Goal: Task Accomplishment & Management: Manage account settings

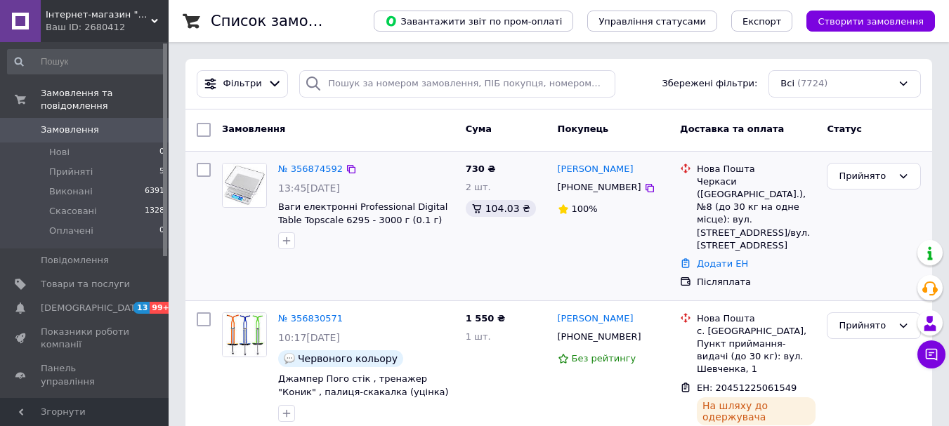
scroll to position [164, 0]
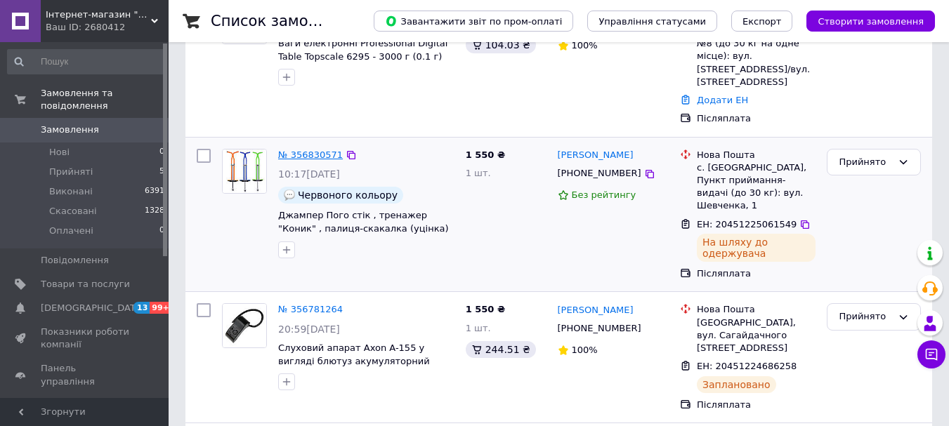
click at [308, 150] on link "№ 356830571" at bounding box center [310, 155] width 65 height 11
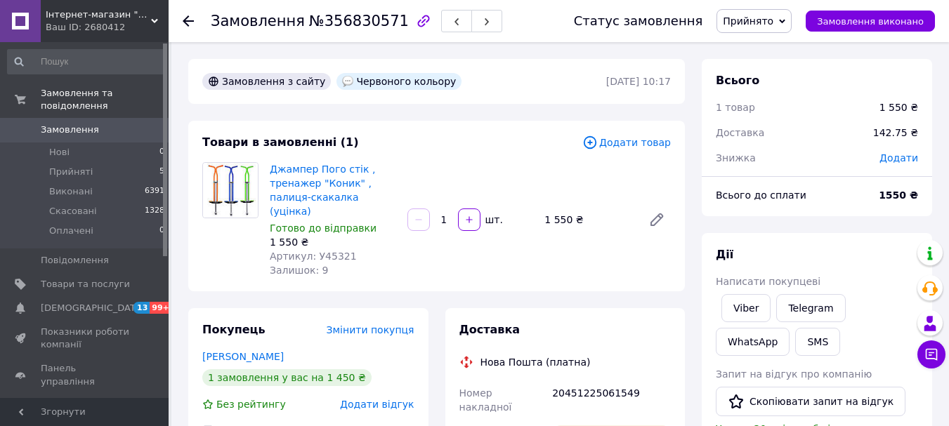
scroll to position [164, 0]
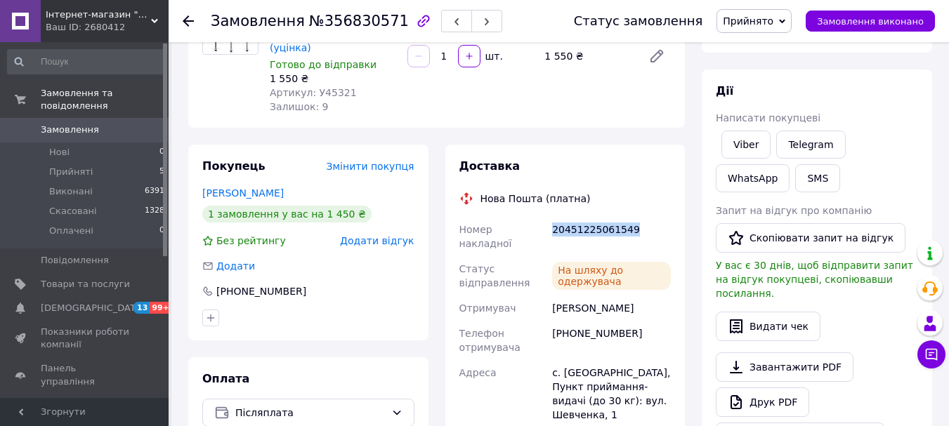
drag, startPoint x: 643, startPoint y: 214, endPoint x: 548, endPoint y: 215, distance: 95.5
copy div "Номер накладної 20451225061549"
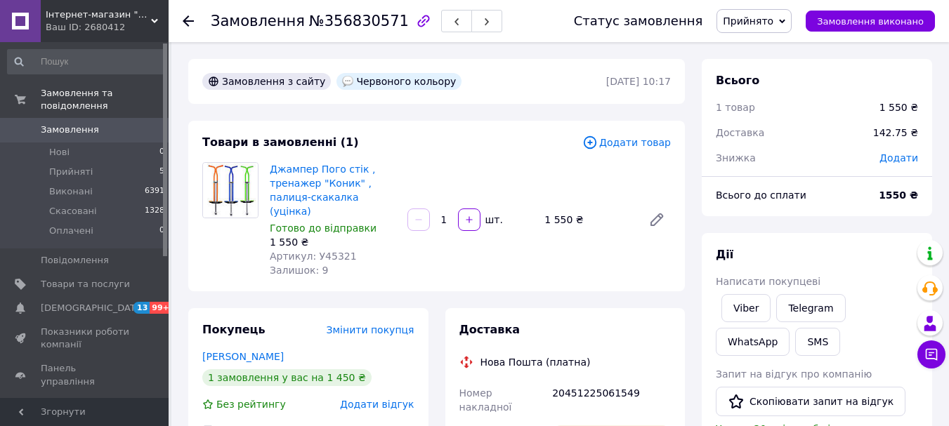
click at [187, 19] on icon at bounding box center [188, 20] width 11 height 11
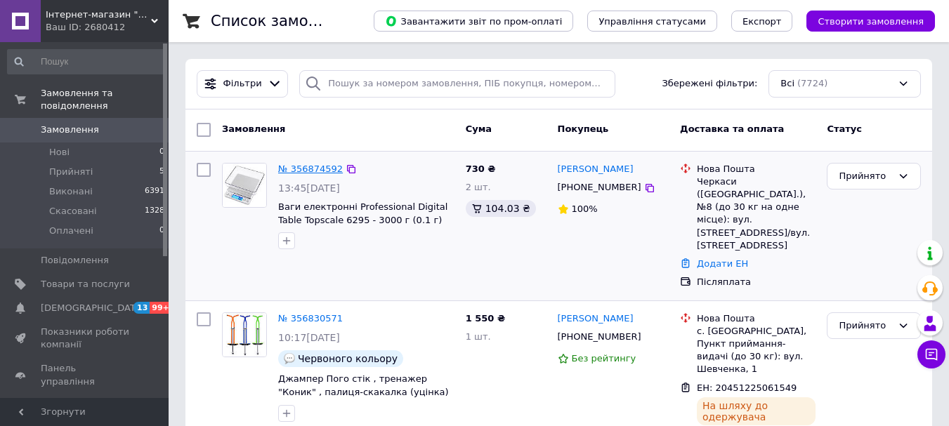
click at [303, 170] on link "№ 356874592" at bounding box center [310, 169] width 65 height 11
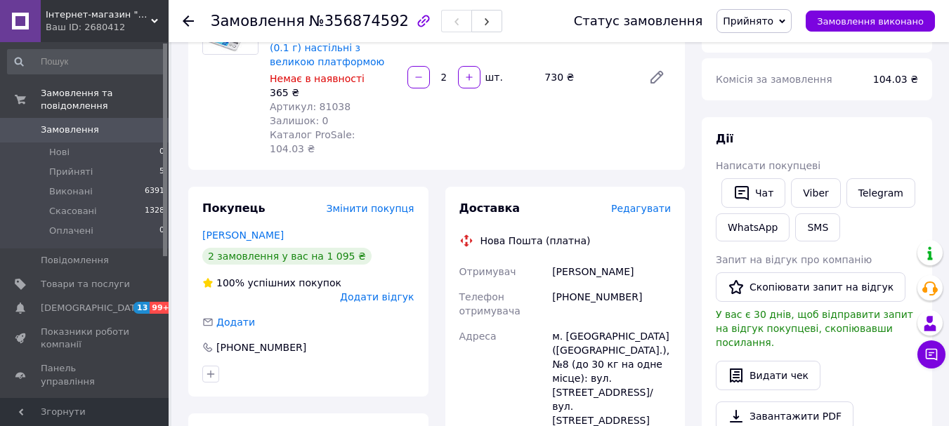
scroll to position [328, 0]
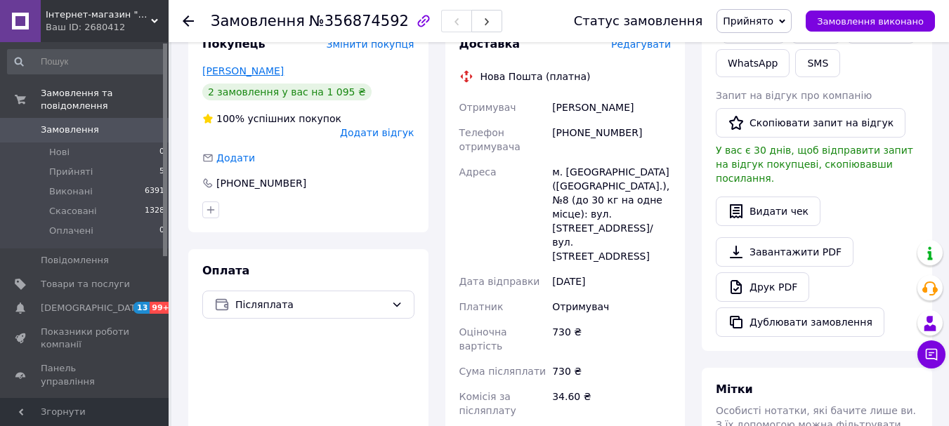
click at [242, 65] on link "[PERSON_NAME]" at bounding box center [242, 70] width 81 height 11
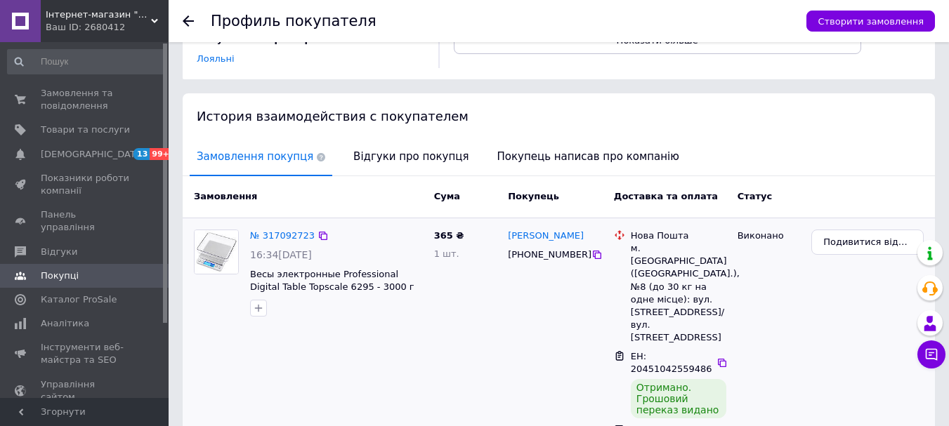
scroll to position [408, 0]
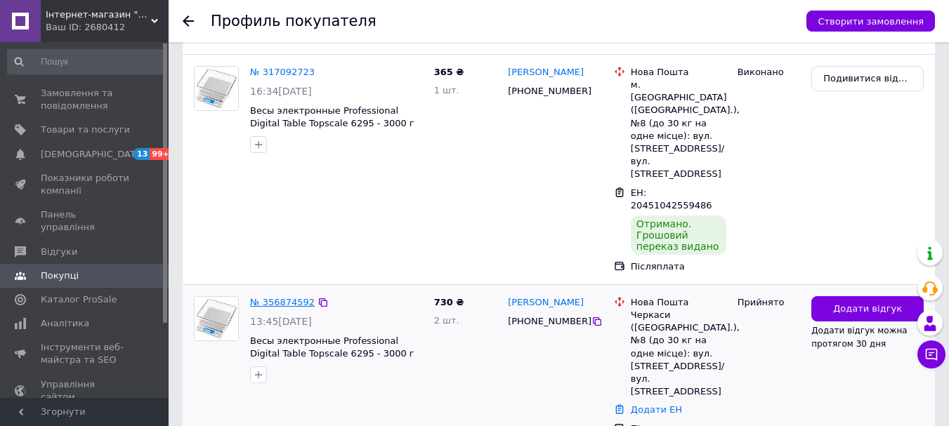
click at [274, 297] on link "№ 356874592" at bounding box center [282, 302] width 65 height 11
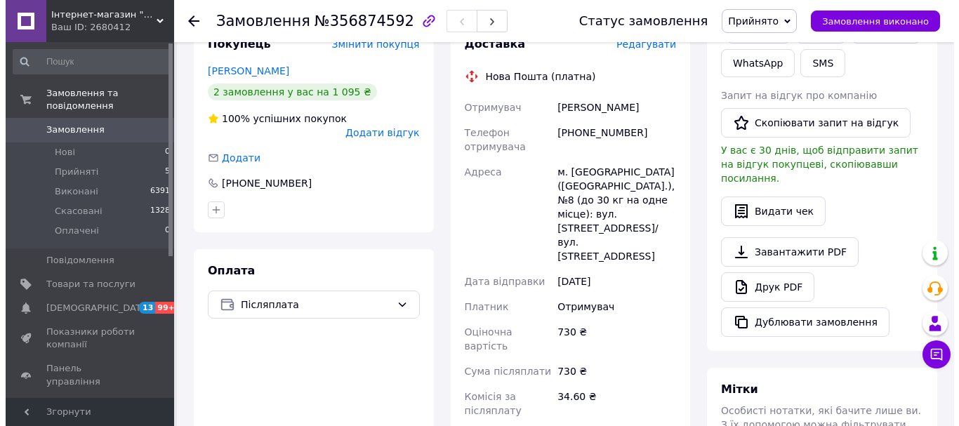
scroll to position [164, 0]
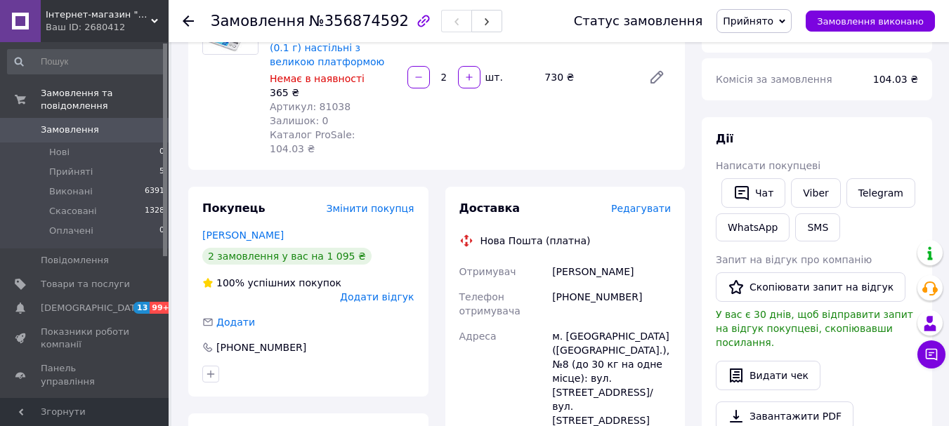
click at [639, 203] on span "Редагувати" at bounding box center [641, 208] width 60 height 11
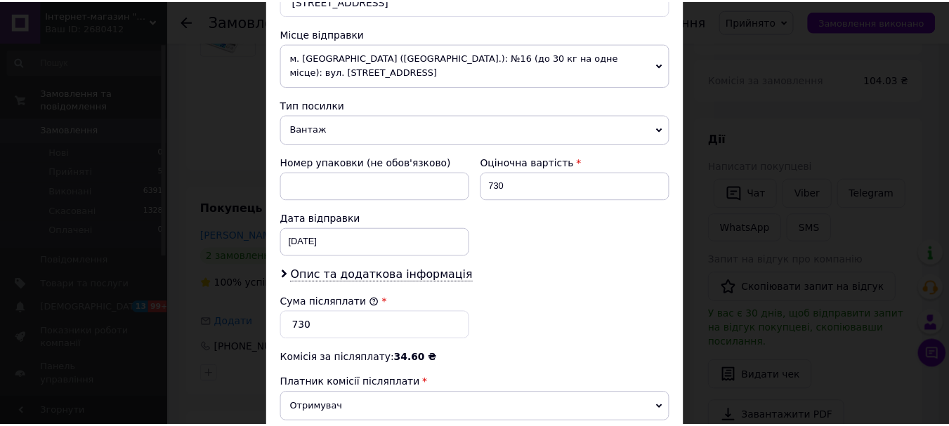
scroll to position [645, 0]
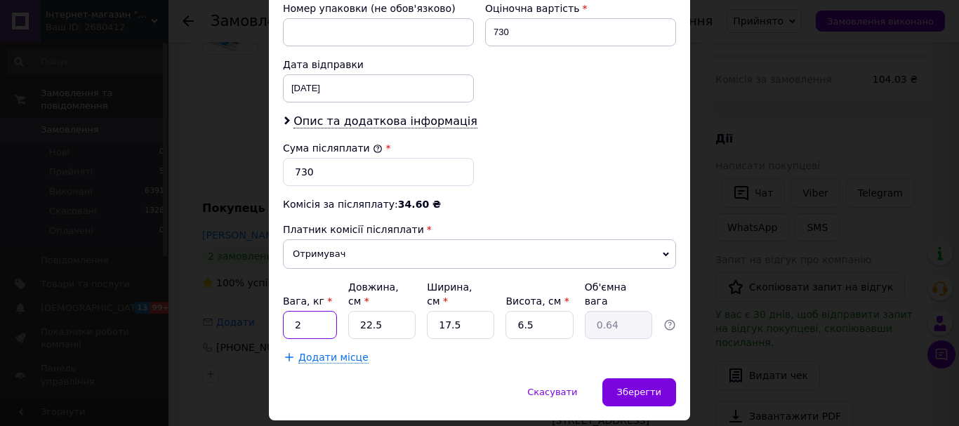
drag, startPoint x: 326, startPoint y: 283, endPoint x: 289, endPoint y: 279, distance: 37.4
click at [289, 311] on input "2" at bounding box center [310, 325] width 54 height 28
type input "1"
drag, startPoint x: 390, startPoint y: 282, endPoint x: 356, endPoint y: 279, distance: 34.5
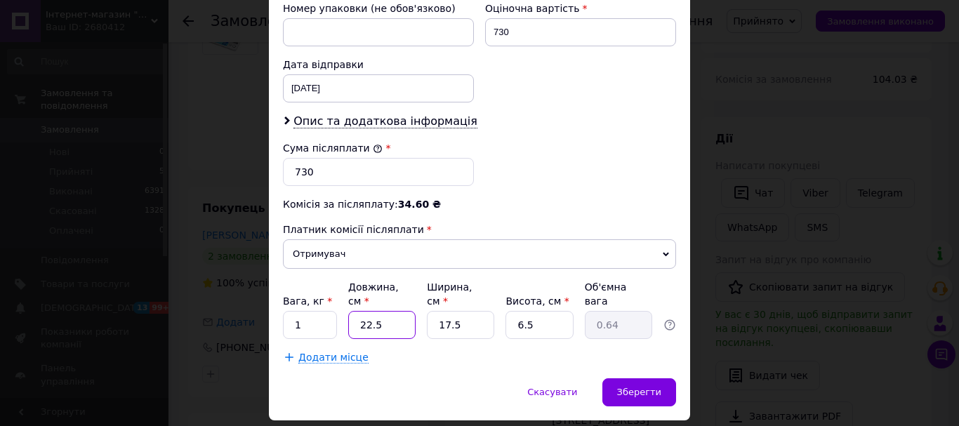
click at [356, 311] on input "22.5" at bounding box center [381, 325] width 67 height 28
type input "2"
type input "0.1"
type input "25"
type input "0.71"
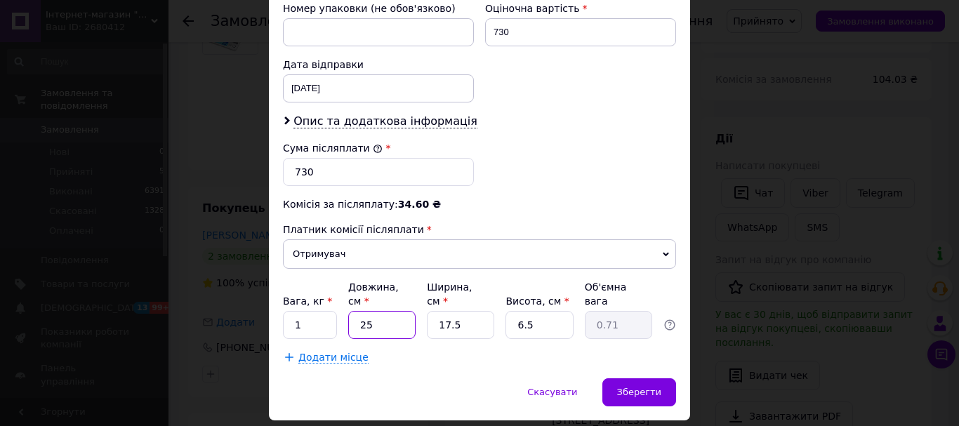
type input "25"
drag, startPoint x: 472, startPoint y: 285, endPoint x: 433, endPoint y: 283, distance: 39.4
click at [433, 311] on input "17.5" at bounding box center [460, 325] width 67 height 28
type input "2"
type input "0.1"
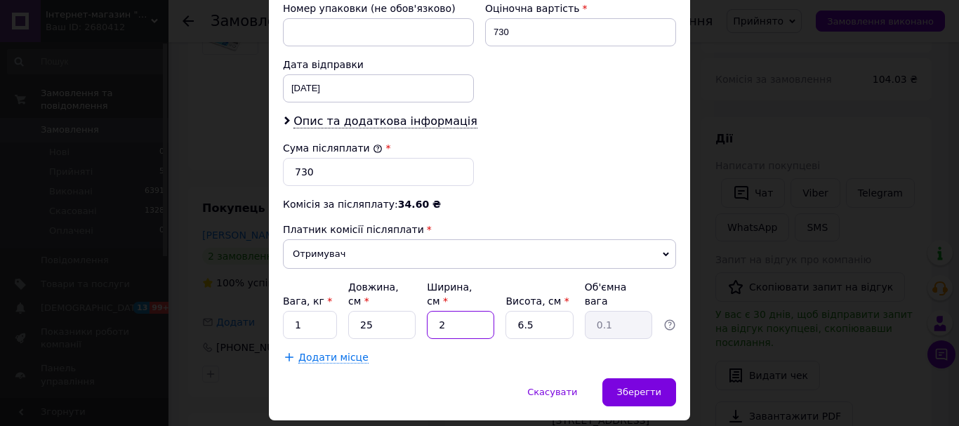
type input "20"
type input "0.81"
type input "20"
drag, startPoint x: 547, startPoint y: 281, endPoint x: 511, endPoint y: 281, distance: 35.8
click at [511, 311] on input "6.5" at bounding box center [539, 325] width 67 height 28
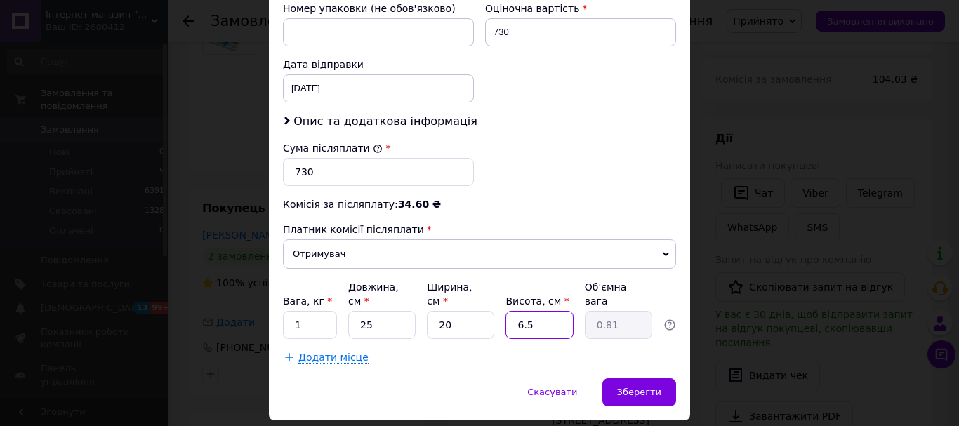
type input "1"
type input "0.13"
type input "10"
type input "1.25"
type input "10"
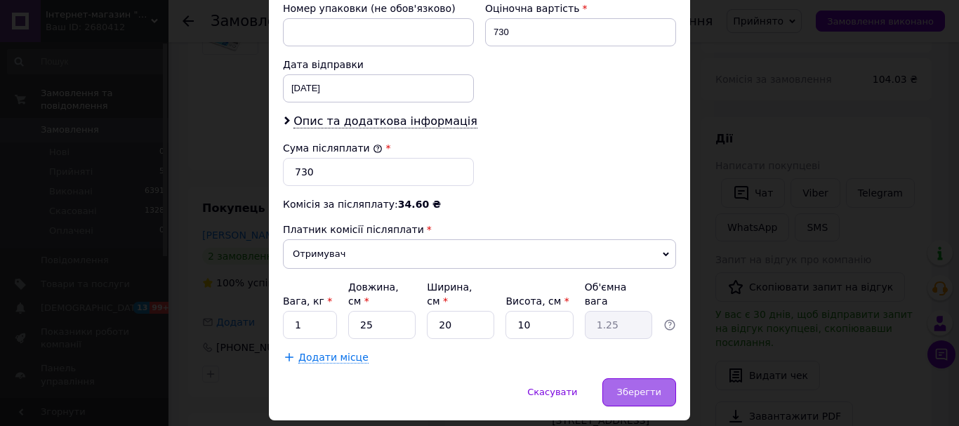
click at [642, 387] on span "Зберегти" at bounding box center [639, 392] width 44 height 11
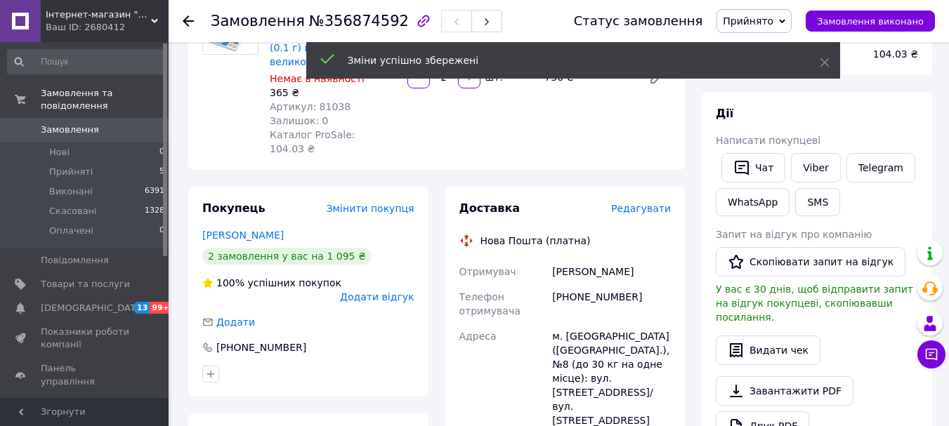
scroll to position [492, 0]
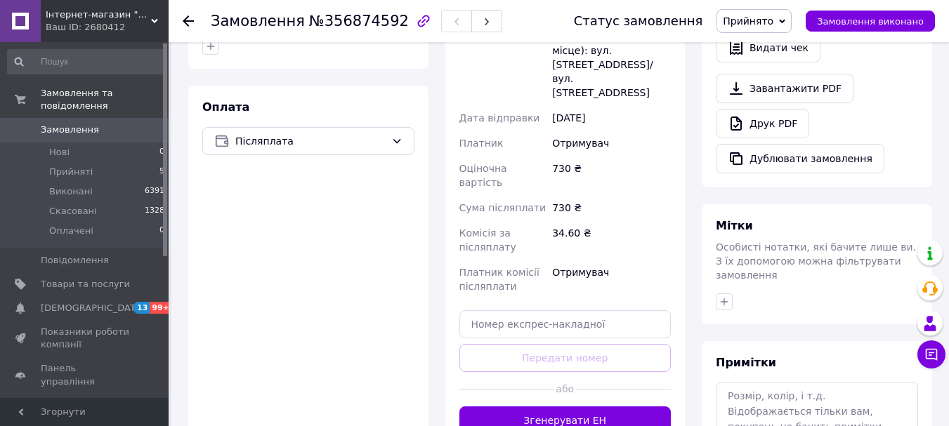
click at [563, 407] on button "Згенерувати ЕН" at bounding box center [565, 421] width 212 height 28
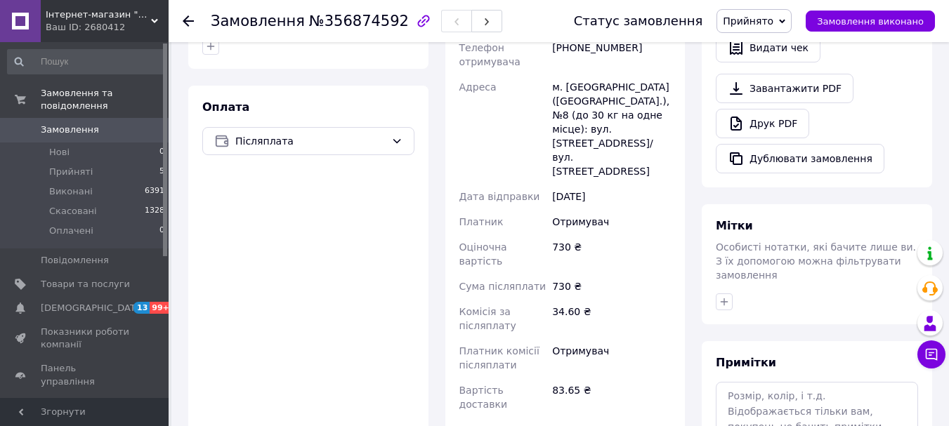
scroll to position [164, 0]
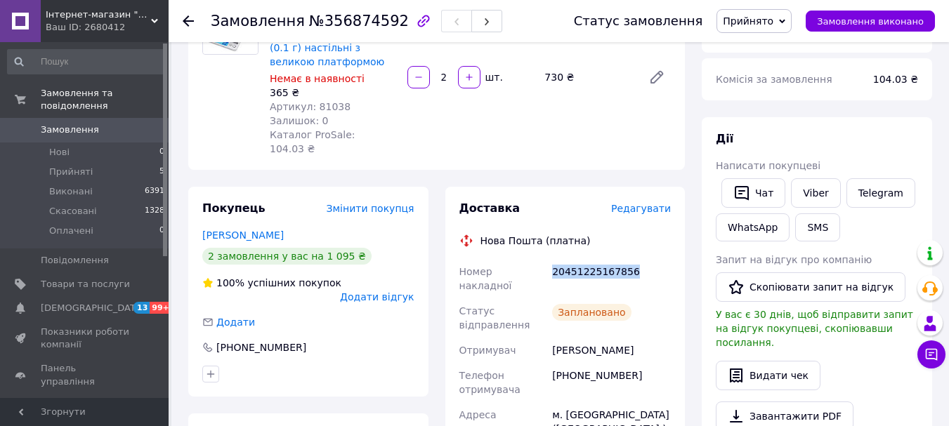
drag, startPoint x: 551, startPoint y: 258, endPoint x: 632, endPoint y: 256, distance: 80.8
click at [632, 259] on div "20451225167856" at bounding box center [611, 278] width 124 height 39
copy div "20451225167856"
click at [184, 23] on icon at bounding box center [188, 20] width 11 height 11
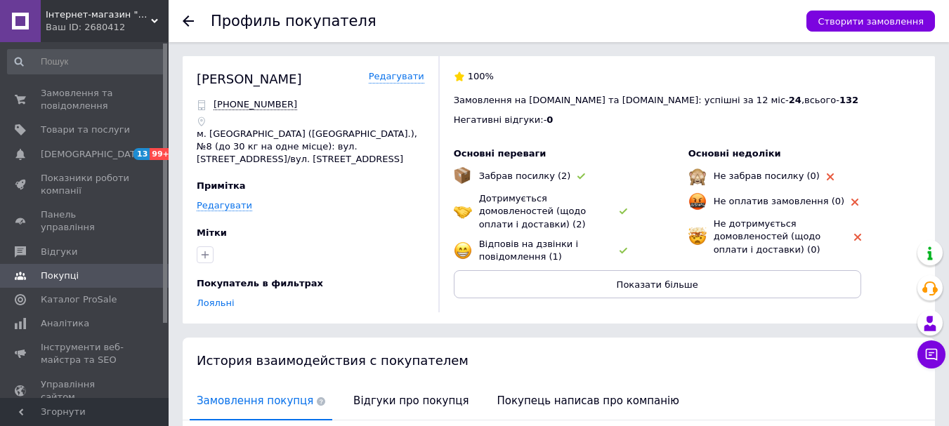
click at [188, 19] on icon at bounding box center [188, 20] width 11 height 11
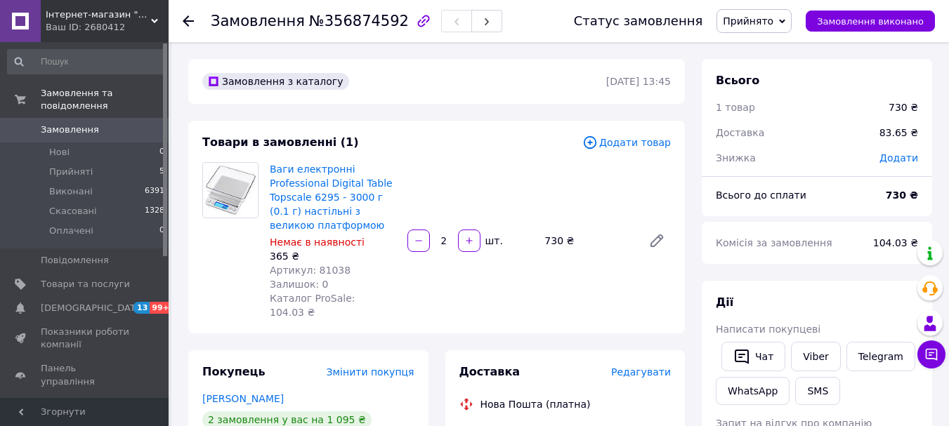
click at [187, 20] on icon at bounding box center [188, 20] width 11 height 11
